Goal: Task Accomplishment & Management: Use online tool/utility

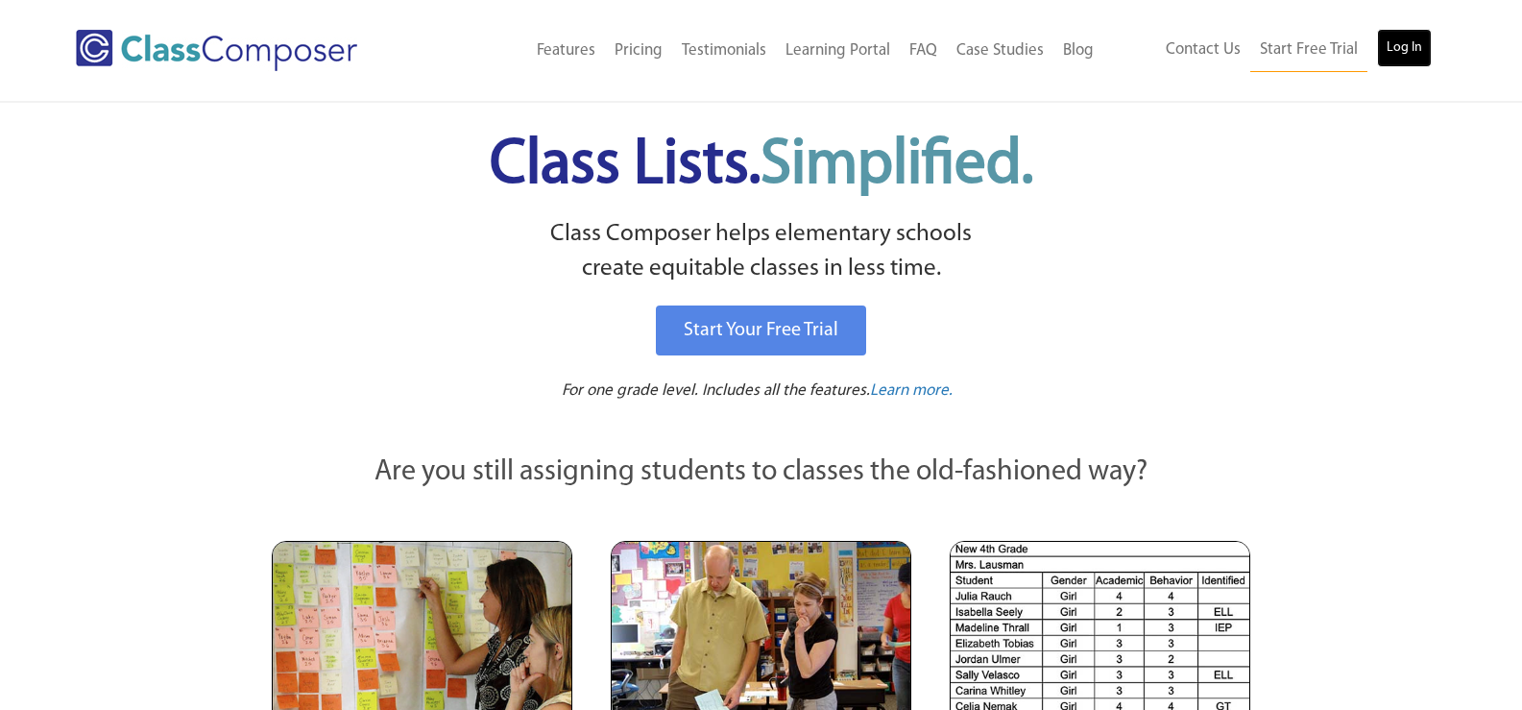
click at [1409, 53] on link "Log In" at bounding box center [1404, 48] width 55 height 38
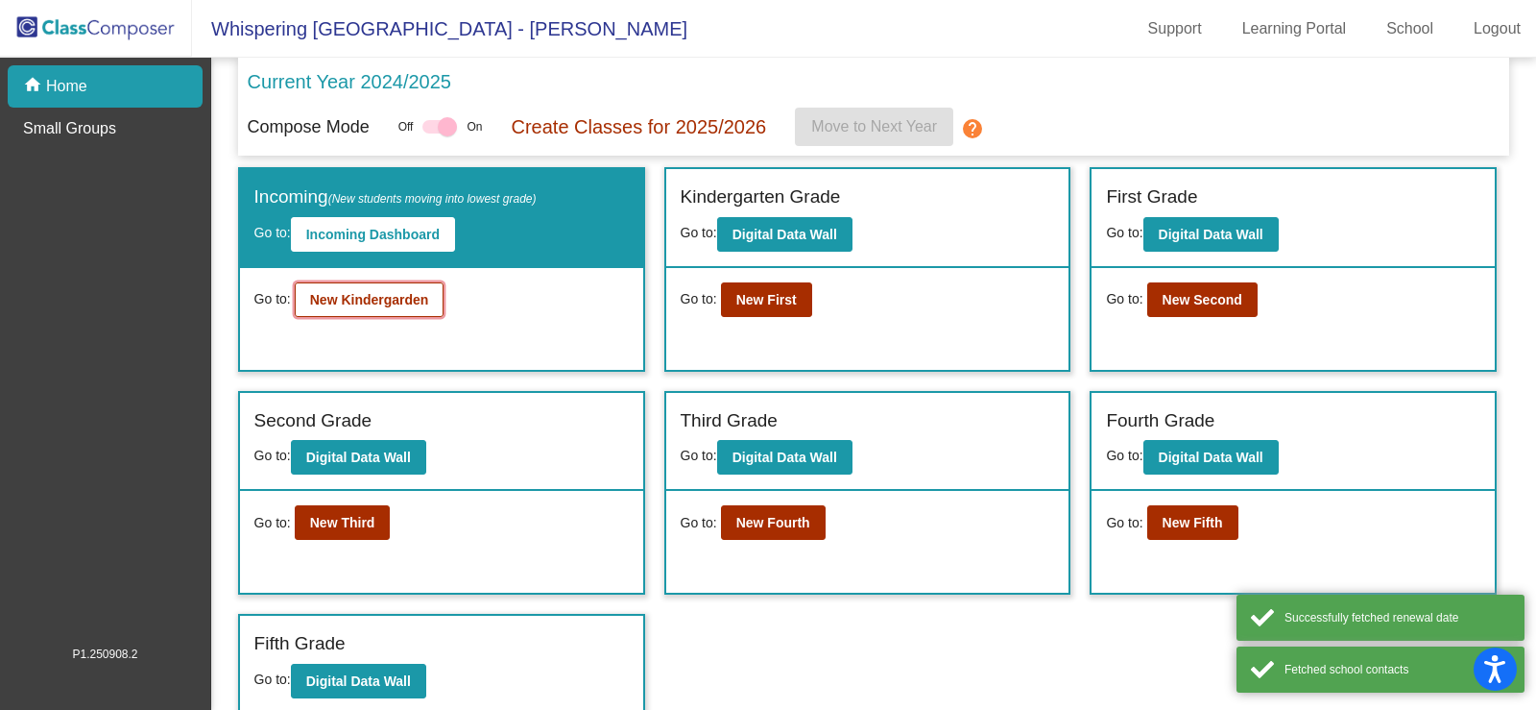
click at [405, 308] on button "New Kindergarden" at bounding box center [370, 299] width 150 height 35
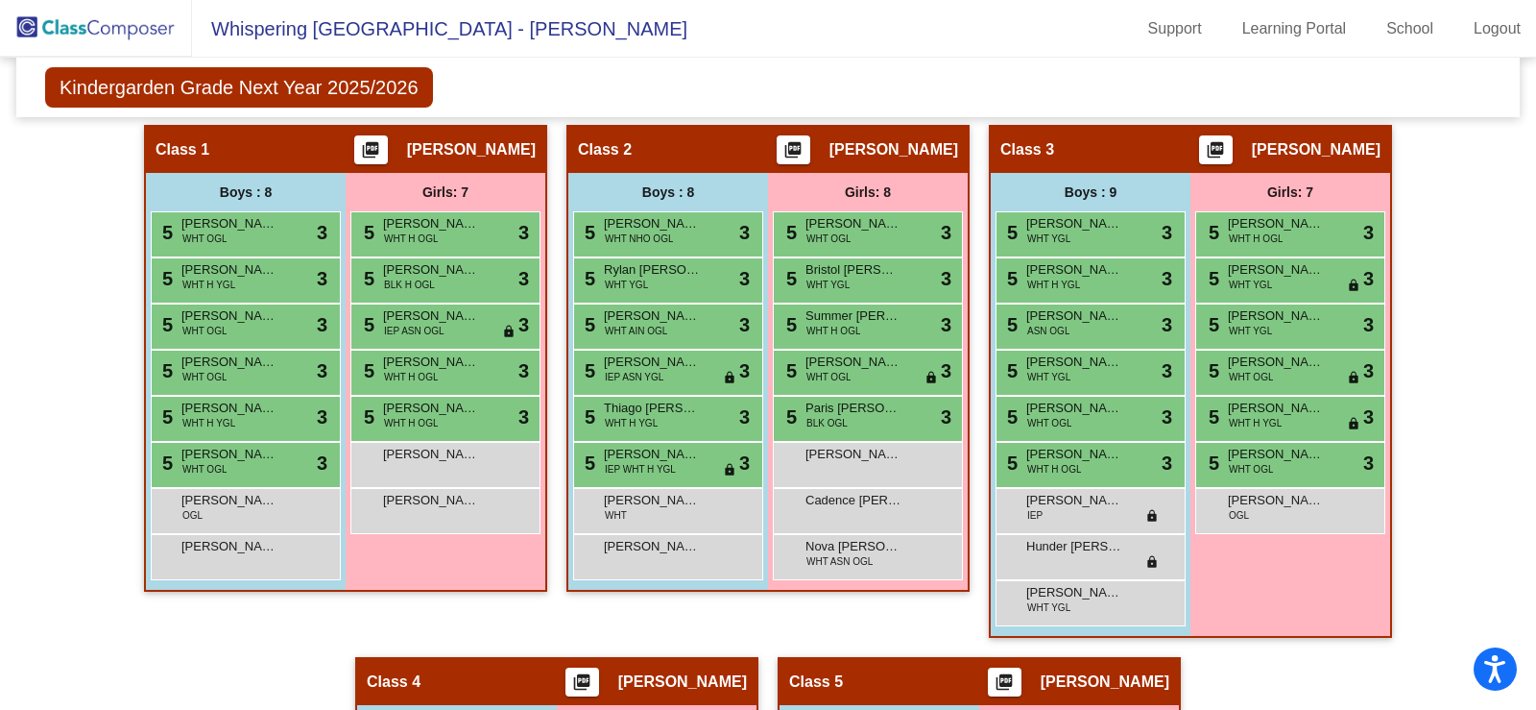
scroll to position [357, 0]
